Goal: Information Seeking & Learning: Learn about a topic

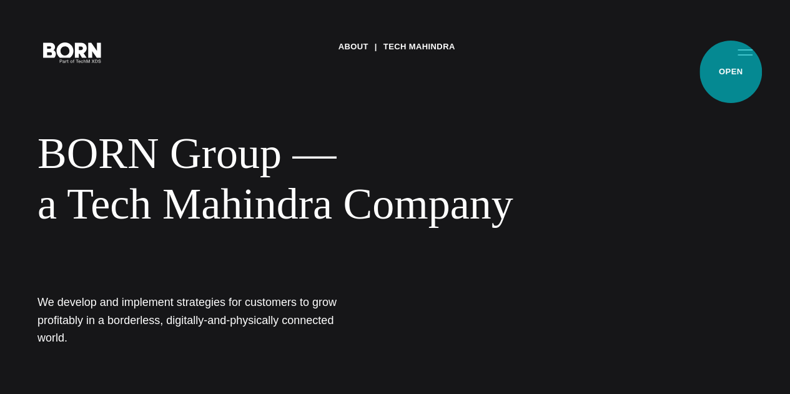
click at [730, 65] on button "Primary Menu" at bounding box center [745, 52] width 30 height 26
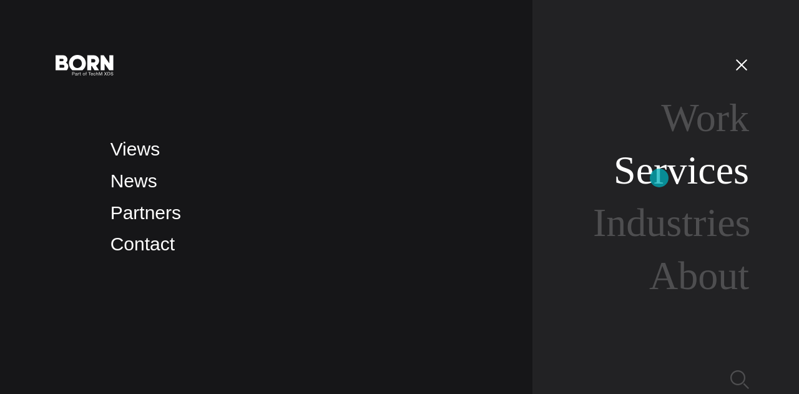
click at [659, 178] on link "Services" at bounding box center [681, 170] width 135 height 44
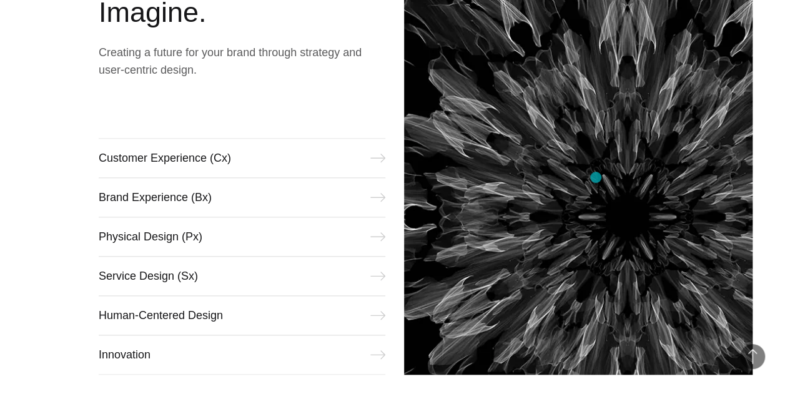
scroll to position [476, 0]
click at [403, 237] on div "Imagine. Creating a future for your brand through strategy and user-centric des…" at bounding box center [395, 171] width 790 height 506
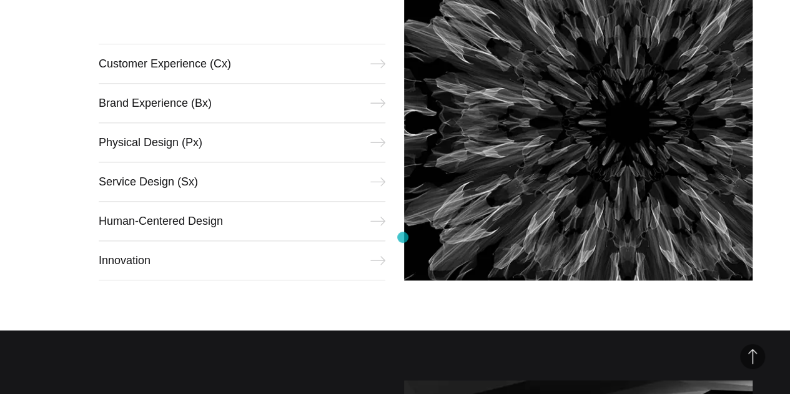
scroll to position [574, 0]
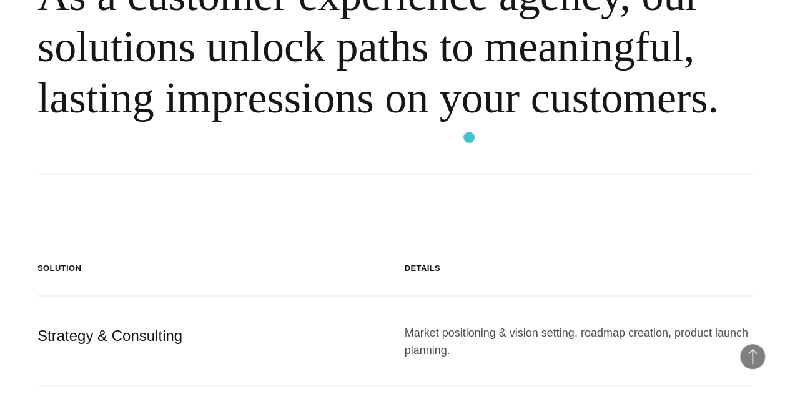
scroll to position [856, 0]
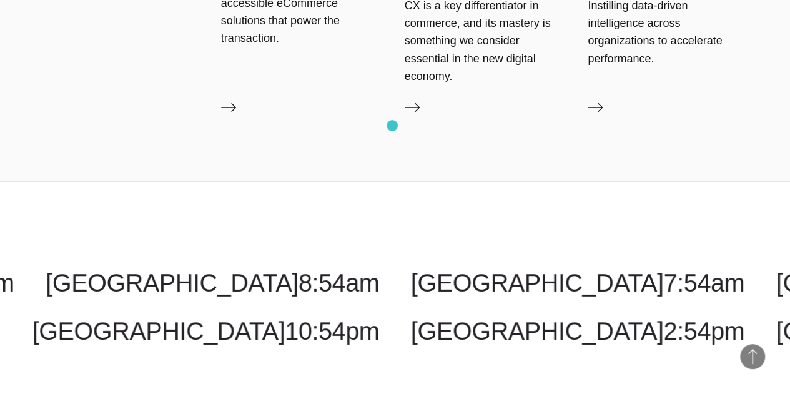
scroll to position [2138, 0]
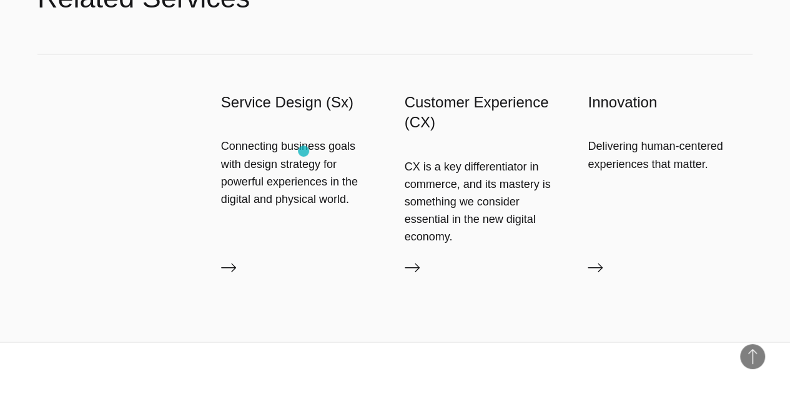
scroll to position [1381, 0]
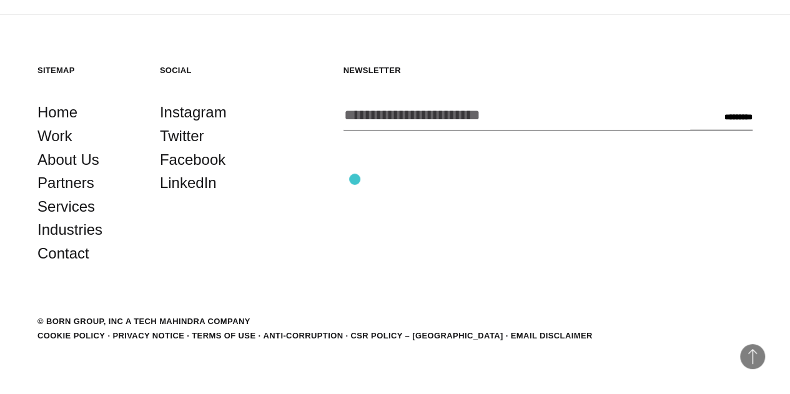
scroll to position [1863, 0]
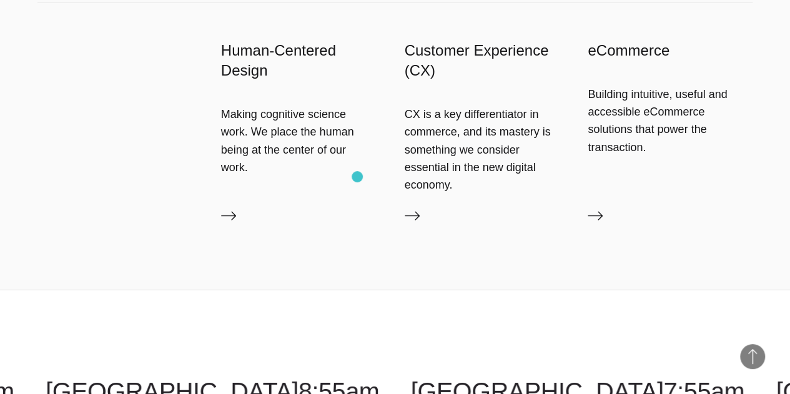
scroll to position [1350, 0]
